Goal: Information Seeking & Learning: Learn about a topic

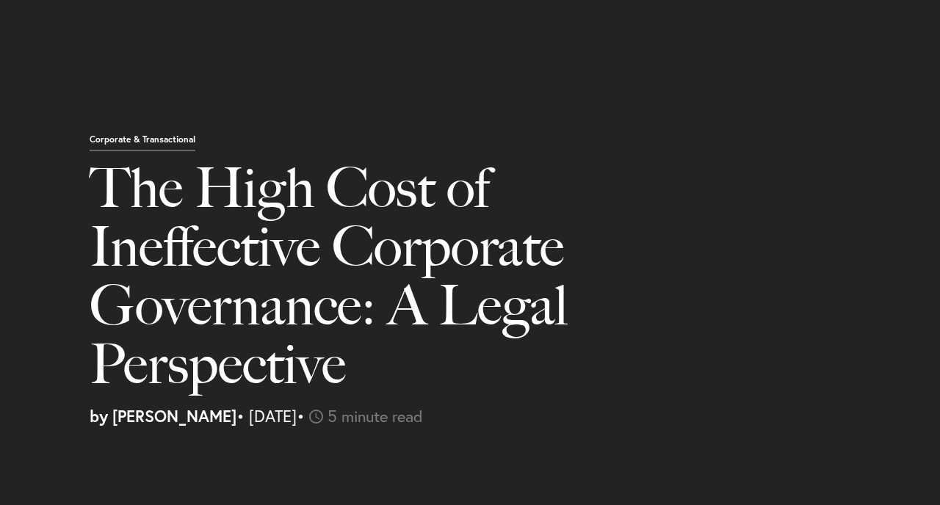
select select "US"
select select "Austin"
select select "Business and Civil Litigation"
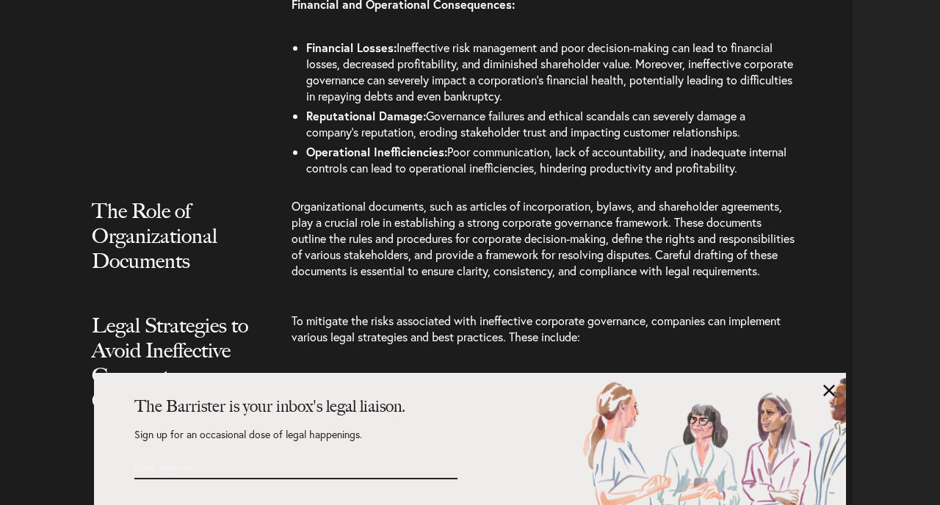
scroll to position [2370, 0]
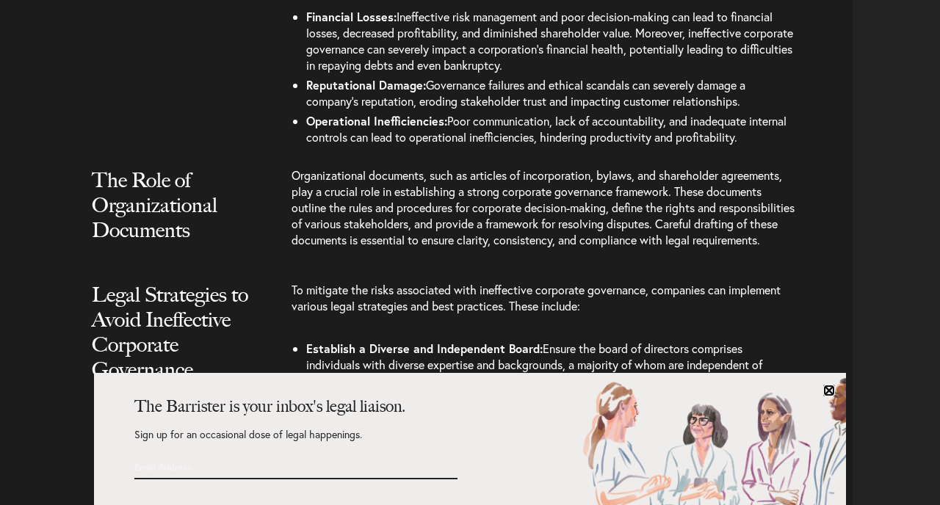
click at [832, 391] on link at bounding box center [830, 391] width 12 height 12
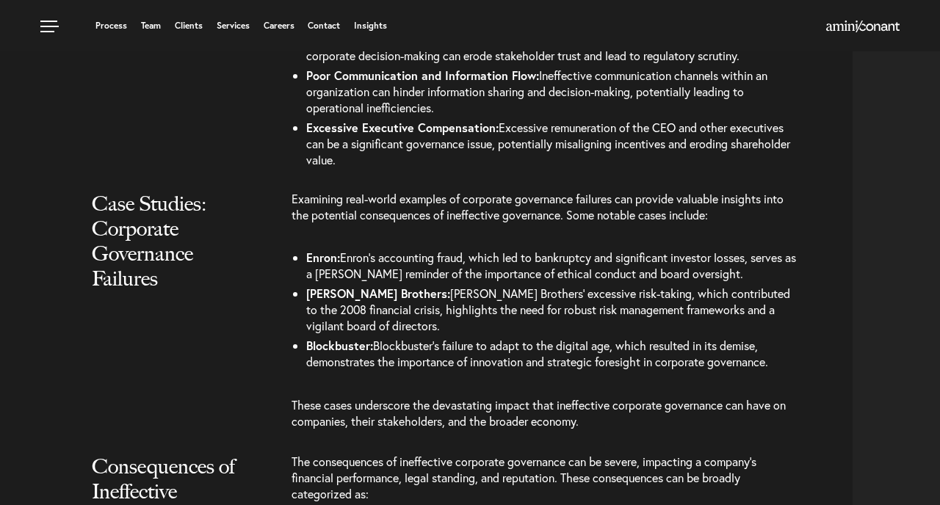
scroll to position [1637, 0]
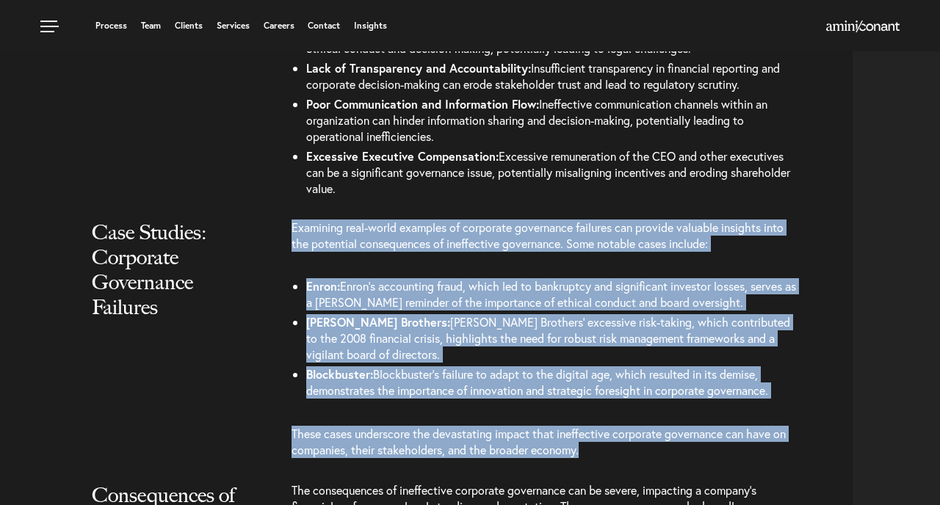
drag, startPoint x: 292, startPoint y: 248, endPoint x: 606, endPoint y: 462, distance: 379.6
click at [604, 462] on div "Examining real-world examples of corporate governance failures can provide valu…" at bounding box center [572, 346] width 561 height 253
copy div "Examining real-world examples of corporate governance failures can provide valu…"
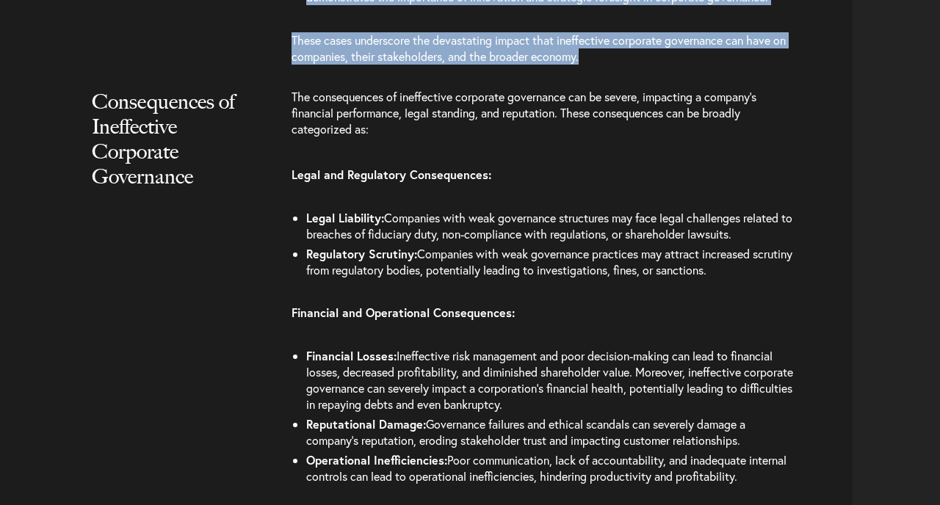
scroll to position [2035, 0]
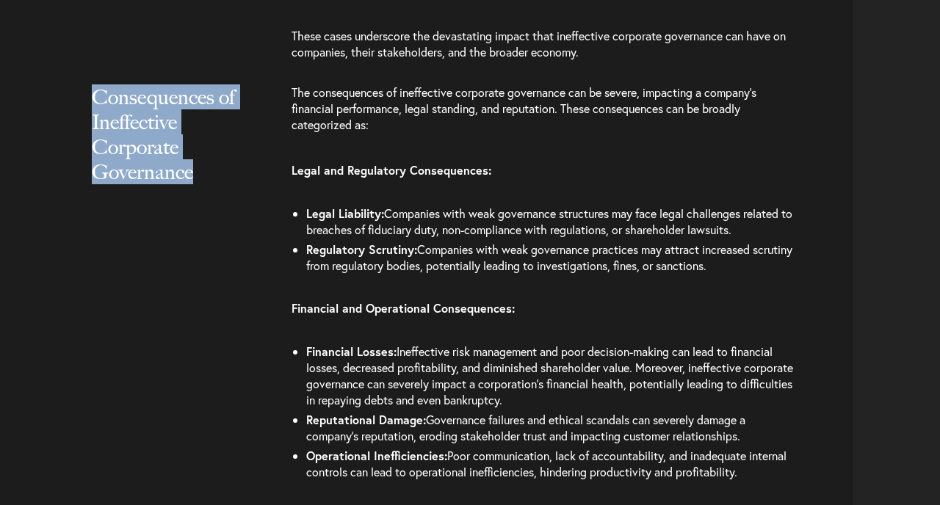
drag, startPoint x: 198, startPoint y: 190, endPoint x: 85, endPoint y: 118, distance: 134.1
click at [84, 118] on div "Consequences of Ineffective Corporate Governance" at bounding box center [186, 148] width 210 height 129
copy h2 "Consequences of Ineffective Corporate Governance"
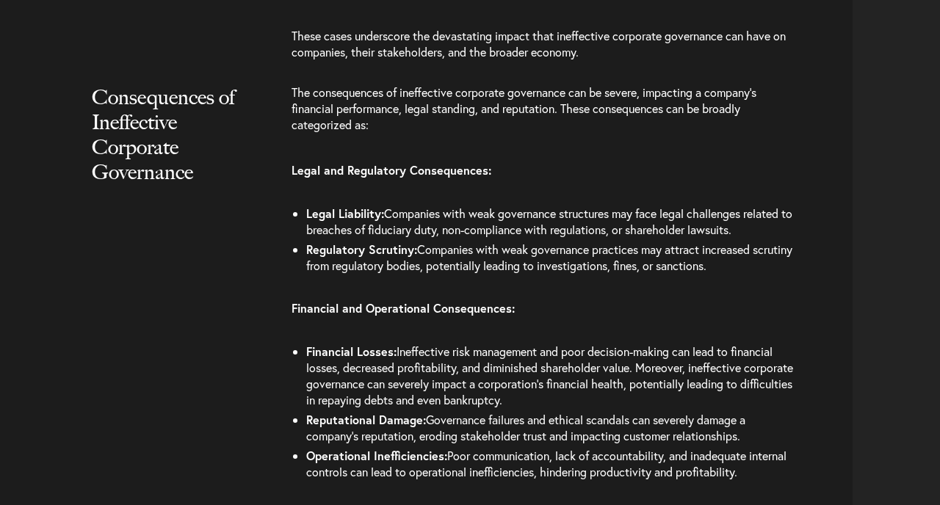
click at [359, 132] on span "The consequences of ineffective corporate governance can be severe, impacting a…" at bounding box center [524, 108] width 465 height 48
drag, startPoint x: 295, startPoint y: 105, endPoint x: 551, endPoint y: 295, distance: 318.8
click at [551, 295] on div "The consequences of ineffective corporate governance can be severe, impacting a…" at bounding box center [572, 288] width 561 height 408
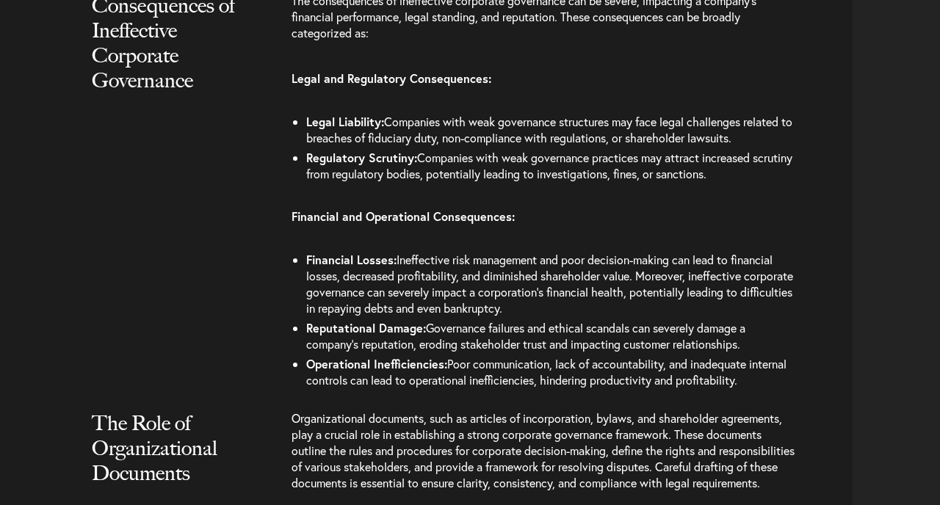
scroll to position [2132, 0]
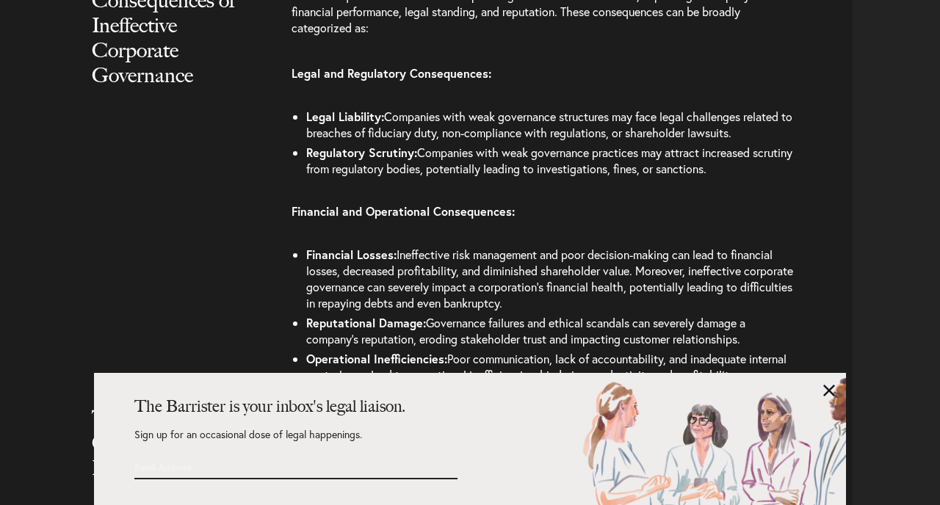
click at [498, 219] on b "Financial and Operational Consequences:" at bounding box center [403, 210] width 223 height 15
click at [827, 390] on link at bounding box center [830, 391] width 12 height 12
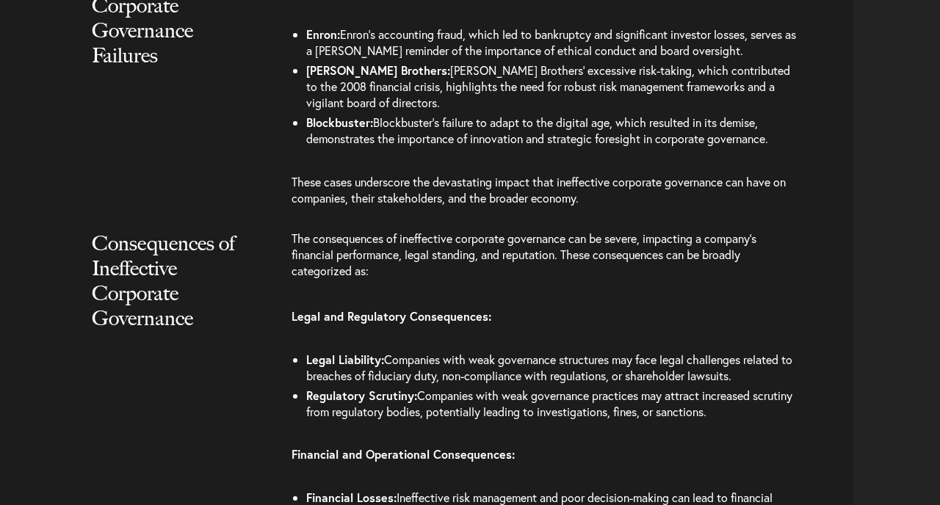
scroll to position [1917, 0]
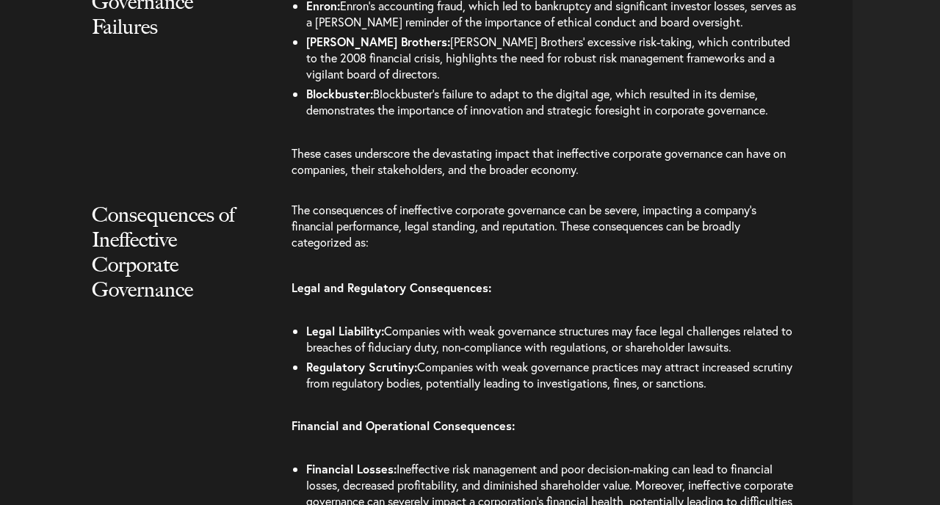
click at [287, 234] on div "Consequences of Ineffective Corporate Governance" at bounding box center [186, 266] width 210 height 129
click at [290, 230] on div "Consequences of Ineffective Corporate Governance" at bounding box center [186, 266] width 210 height 129
click at [298, 228] on span "The consequences of ineffective corporate governance can be severe, impacting a…" at bounding box center [524, 226] width 465 height 48
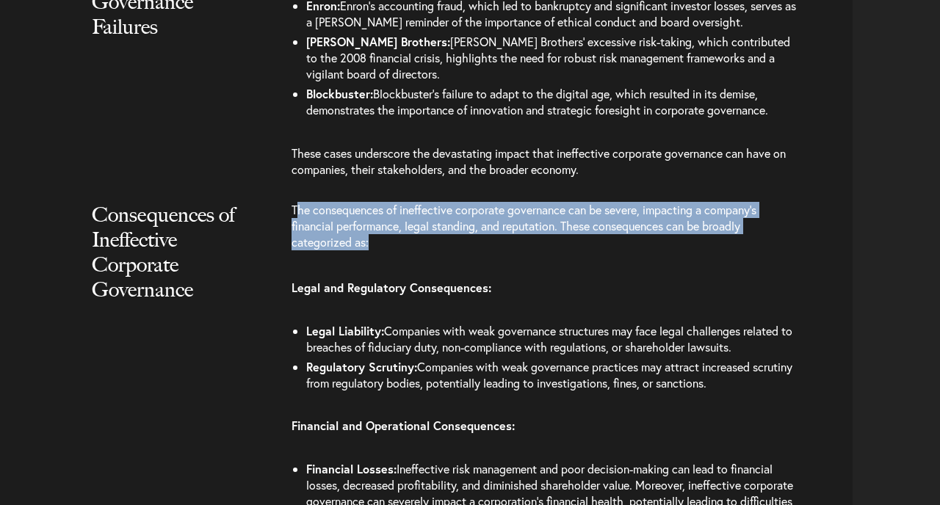
drag, startPoint x: 295, startPoint y: 227, endPoint x: 347, endPoint y: 278, distance: 73.8
click at [347, 265] on p "The consequences of ineffective corporate governance can be severe, impacting a…" at bounding box center [544, 233] width 505 height 63
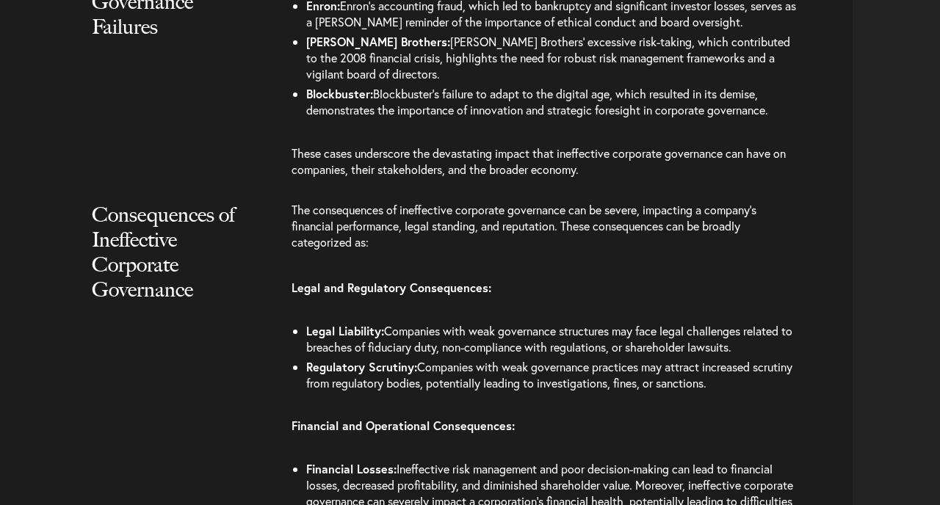
click at [272, 236] on div "Consequences of Ineffective Corporate Governance" at bounding box center [186, 266] width 210 height 129
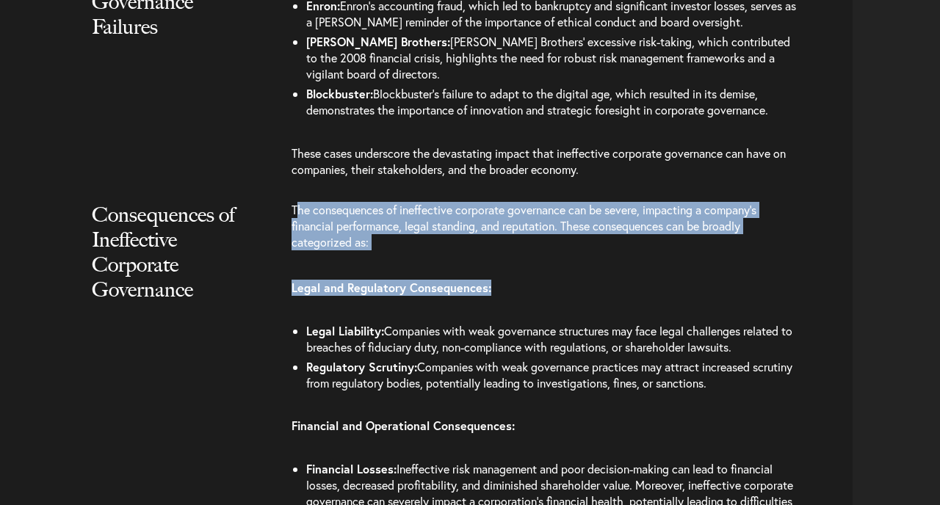
drag, startPoint x: 295, startPoint y: 227, endPoint x: 396, endPoint y: 325, distance: 140.3
click at [396, 325] on div "The consequences of ineffective corporate governance can be severe, impacting a…" at bounding box center [572, 406] width 561 height 408
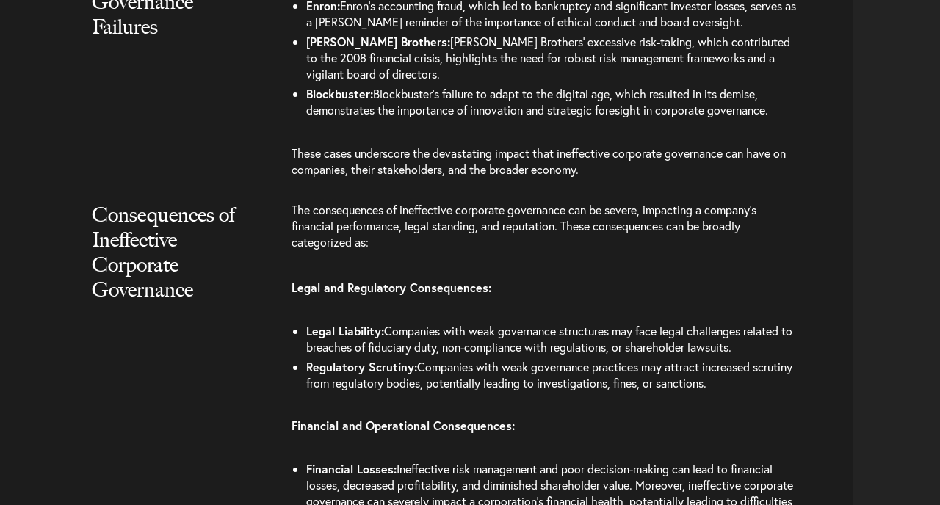
click at [688, 374] on li "Regulatory Scrutiny: Companies with weak governance practices may attract incre…" at bounding box center [551, 375] width 490 height 36
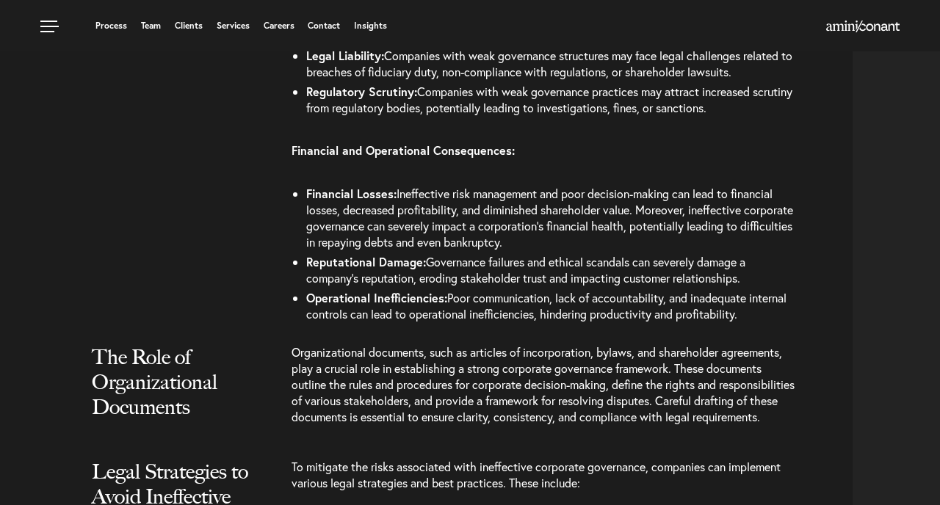
scroll to position [2187, 0]
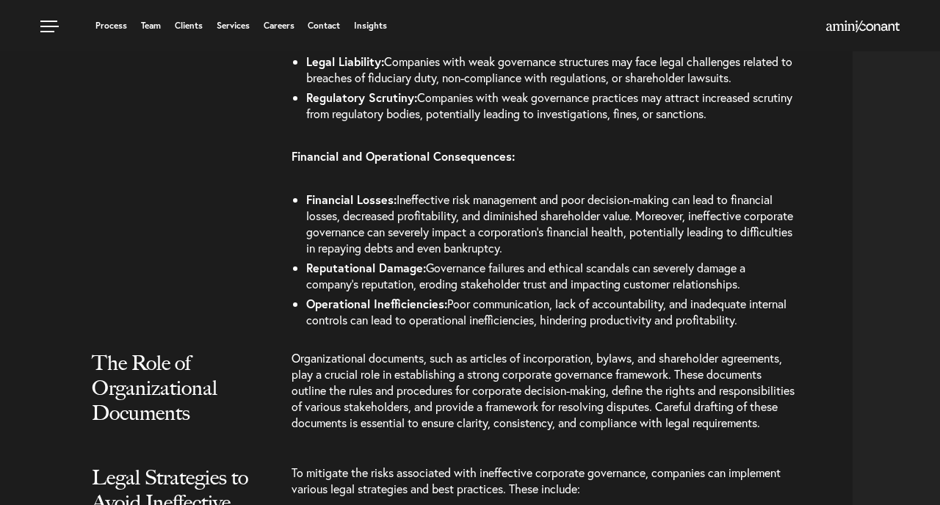
drag, startPoint x: 752, startPoint y: 337, endPoint x: 535, endPoint y: 40, distance: 368.1
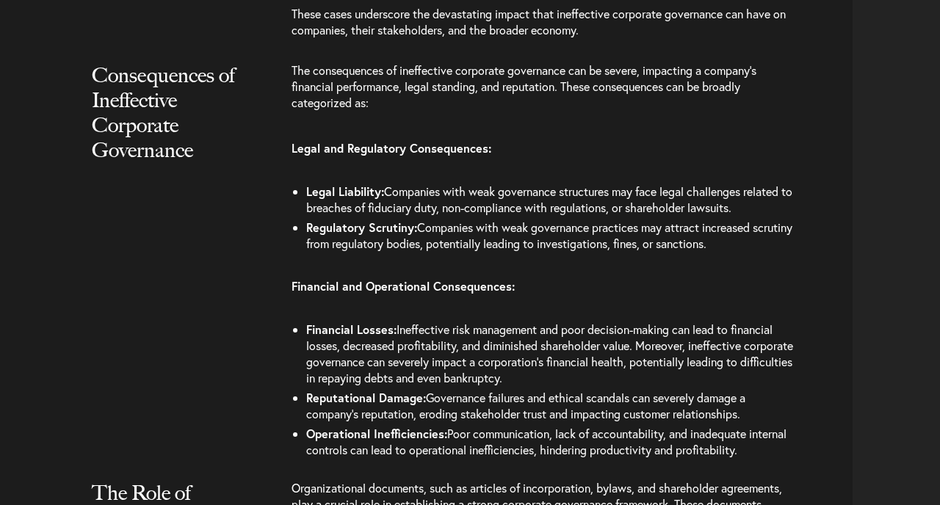
scroll to position [2087, 0]
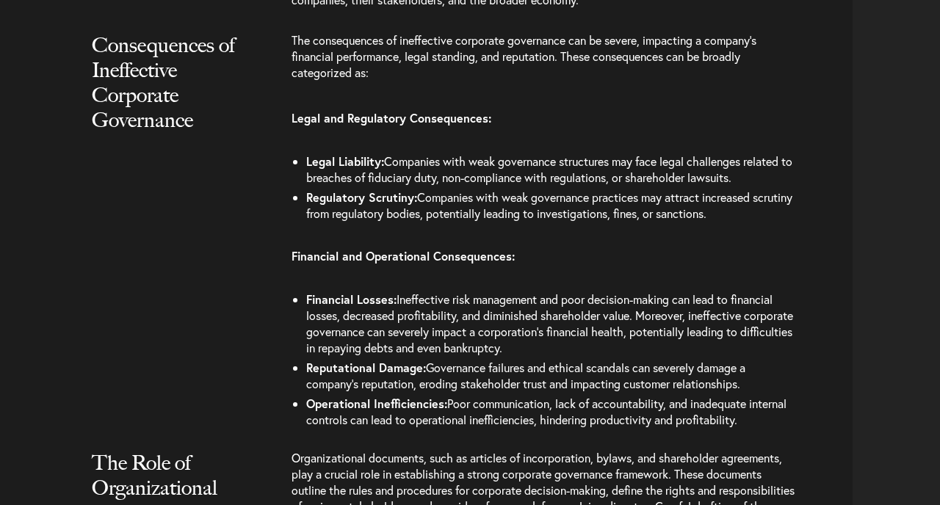
drag, startPoint x: 519, startPoint y: 143, endPoint x: 509, endPoint y: 188, distance: 45.8
click at [662, 358] on li "Financial Losses: Ineffective risk management and poor decision-making can lead…" at bounding box center [551, 323] width 490 height 68
drag, startPoint x: 748, startPoint y: 442, endPoint x: 292, endPoint y: 57, distance: 596.8
click at [292, 57] on div "The consequences of ineffective corporate governance can be severe, impacting a…" at bounding box center [572, 236] width 561 height 408
copy div "Lor ipsumdolorsi am consectetur adipiscin elitseddoe tem in utlabo, etdolorem a…"
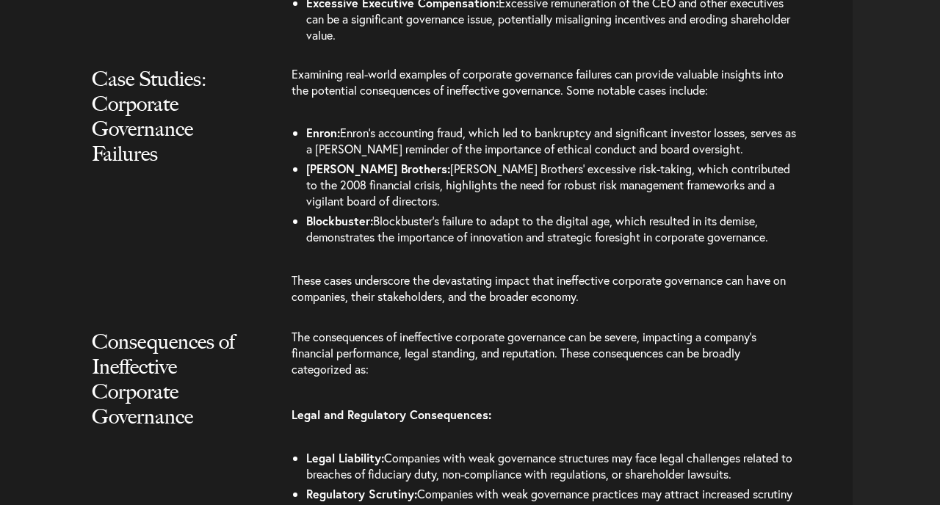
scroll to position [1854, 0]
